Goal: Information Seeking & Learning: Learn about a topic

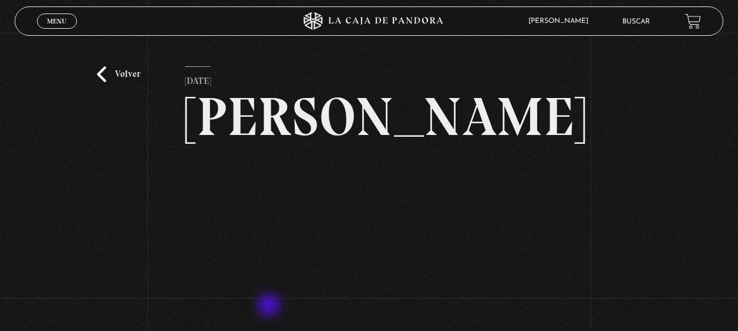
scroll to position [117, 0]
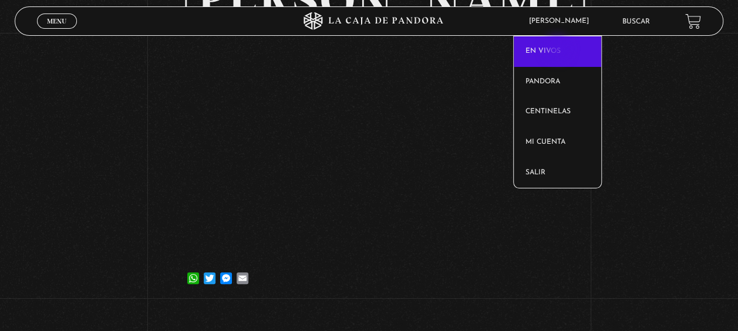
click at [559, 50] on link "En vivos" at bounding box center [558, 51] width 88 height 31
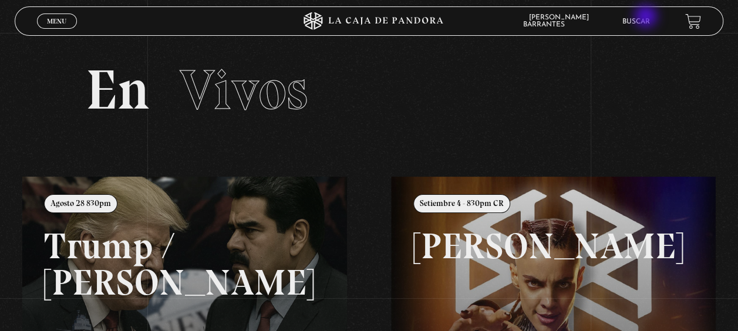
click at [647, 18] on link "Buscar" at bounding box center [637, 21] width 28 height 7
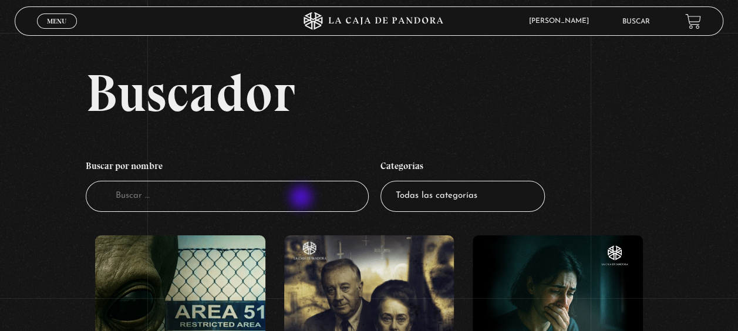
click at [303, 199] on input "Buscador" at bounding box center [228, 196] width 284 height 31
type input "sante"
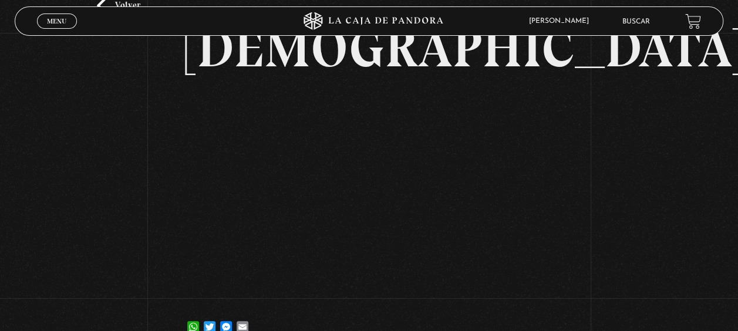
scroll to position [70, 0]
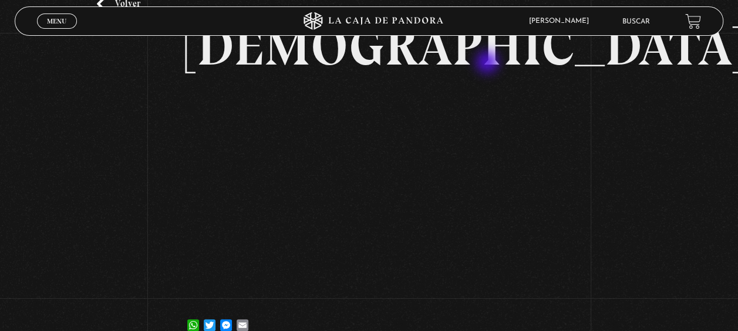
click at [489, 63] on h2 "[DEMOGRAPHIC_DATA]" at bounding box center [369, 46] width 369 height 54
click at [648, 18] on link "Buscar" at bounding box center [637, 21] width 28 height 7
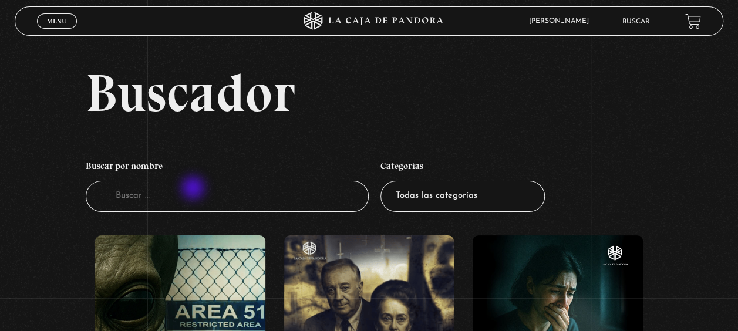
click at [194, 189] on input "Buscador" at bounding box center [228, 196] width 284 height 31
type input "sant"
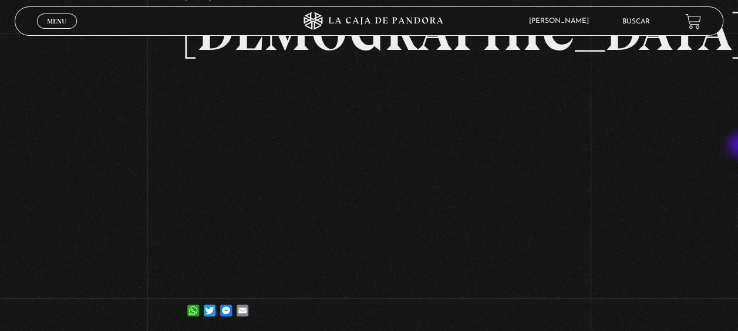
scroll to position [86, 0]
click at [496, 318] on article "[DATE] [DEMOGRAPHIC_DATA] WhatsApp Twitter Messenger Email" at bounding box center [369, 153] width 369 height 345
